Goal: Communication & Community: Connect with others

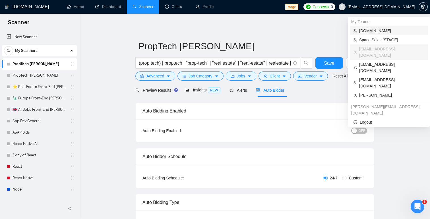
click at [375, 29] on span "[DOMAIN_NAME]" at bounding box center [391, 31] width 65 height 6
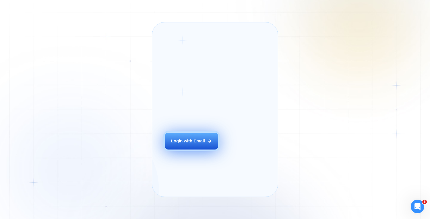
click at [178, 146] on button "Login with Email" at bounding box center [191, 140] width 53 height 17
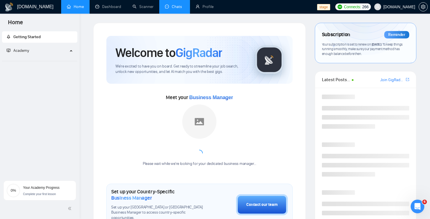
click at [178, 4] on link "Chats" at bounding box center [174, 6] width 19 height 5
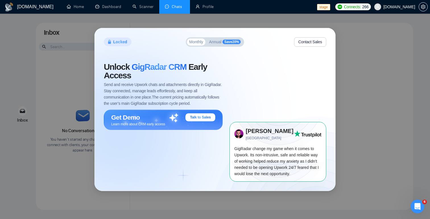
click at [402, 7] on span "[DOMAIN_NAME]" at bounding box center [399, 7] width 32 height 0
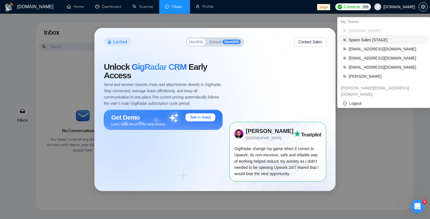
click at [375, 41] on span "Space Sales [STAGE]" at bounding box center [386, 40] width 76 height 6
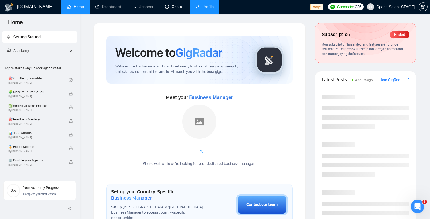
click at [196, 4] on link "Profile" at bounding box center [205, 6] width 18 height 5
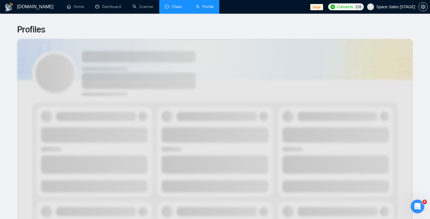
click at [169, 7] on link "Chats" at bounding box center [174, 6] width 19 height 5
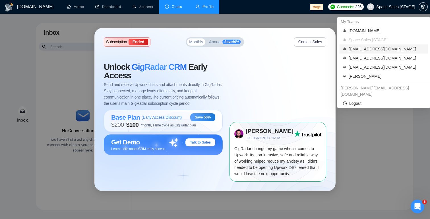
click at [366, 47] on span "[EMAIL_ADDRESS][DOMAIN_NAME]" at bounding box center [386, 49] width 76 height 6
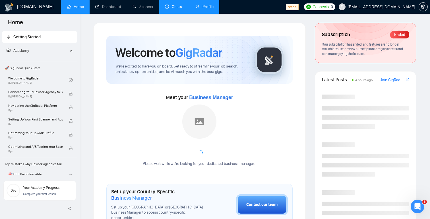
click at [169, 6] on link "Chats" at bounding box center [174, 6] width 19 height 5
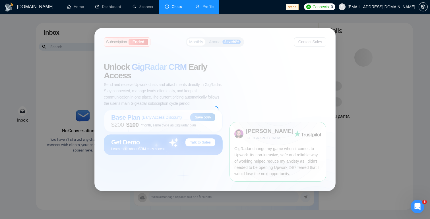
click at [395, 7] on span "[EMAIL_ADDRESS][DOMAIN_NAME]" at bounding box center [381, 7] width 67 height 0
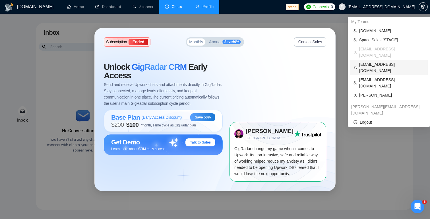
click at [376, 61] on span "[EMAIL_ADDRESS][DOMAIN_NAME]" at bounding box center [391, 67] width 65 height 13
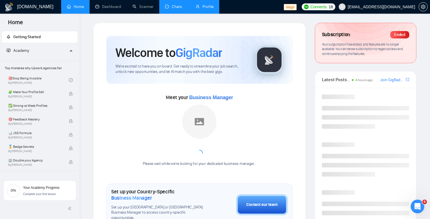
click at [171, 7] on link "Chats" at bounding box center [174, 6] width 19 height 5
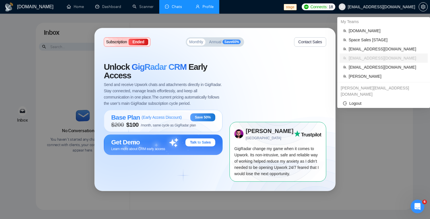
click at [405, 7] on span "[EMAIL_ADDRESS][DOMAIN_NAME]" at bounding box center [381, 7] width 67 height 0
click at [378, 65] on span "[EMAIL_ADDRESS][DOMAIN_NAME]" at bounding box center [386, 67] width 76 height 6
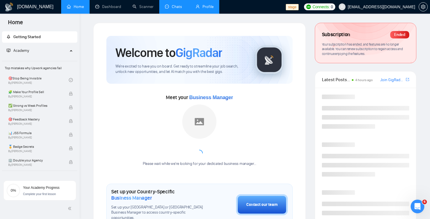
click at [168, 5] on link "Chats" at bounding box center [174, 6] width 19 height 5
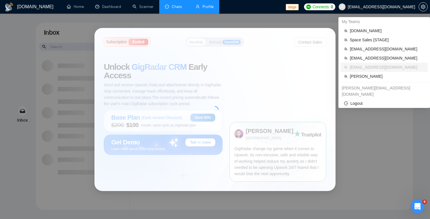
click at [396, 4] on span "[EMAIL_ADDRESS][DOMAIN_NAME]" at bounding box center [376, 7] width 83 height 18
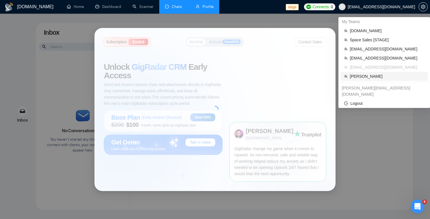
click at [361, 77] on span "[PERSON_NAME]" at bounding box center [387, 76] width 74 height 6
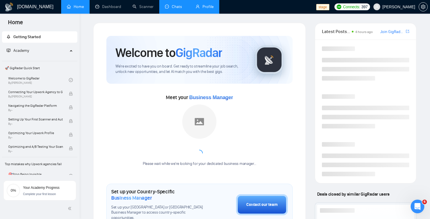
click at [173, 9] on link "Chats" at bounding box center [174, 6] width 19 height 5
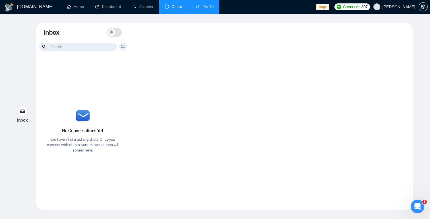
click at [72, 118] on div "No Conversations Yet You haven’t started any chats. Once you connect with clien…" at bounding box center [83, 131] width 94 height 149
click at [91, 126] on div "No Conversations Yet You haven’t started any chats. Once you connect with clien…" at bounding box center [83, 131] width 94 height 149
click at [22, 111] on icon at bounding box center [23, 111] width 6 height 4
click at [122, 48] on icon at bounding box center [123, 46] width 4 height 3
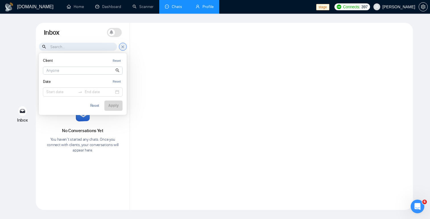
click at [149, 80] on div at bounding box center [271, 116] width 283 height 187
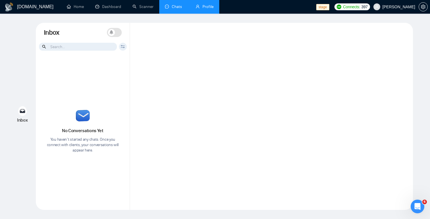
click at [82, 132] on span "No Conversations Yet" at bounding box center [82, 130] width 41 height 5
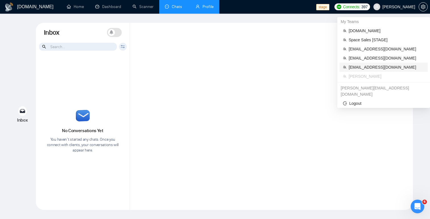
click at [373, 68] on span "[EMAIL_ADDRESS][DOMAIN_NAME]" at bounding box center [386, 67] width 76 height 6
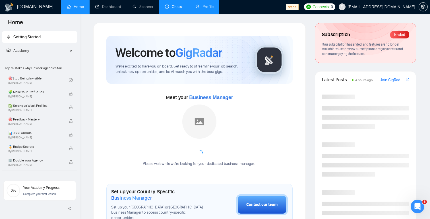
click at [176, 9] on link "Chats" at bounding box center [174, 6] width 19 height 5
